Goal: Go to known website: Access a specific website the user already knows

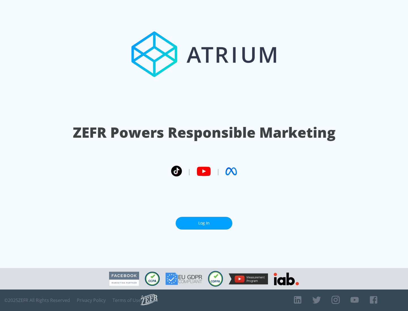
click at [204, 221] on link "Log In" at bounding box center [204, 223] width 57 height 13
